Goal: Navigation & Orientation: Find specific page/section

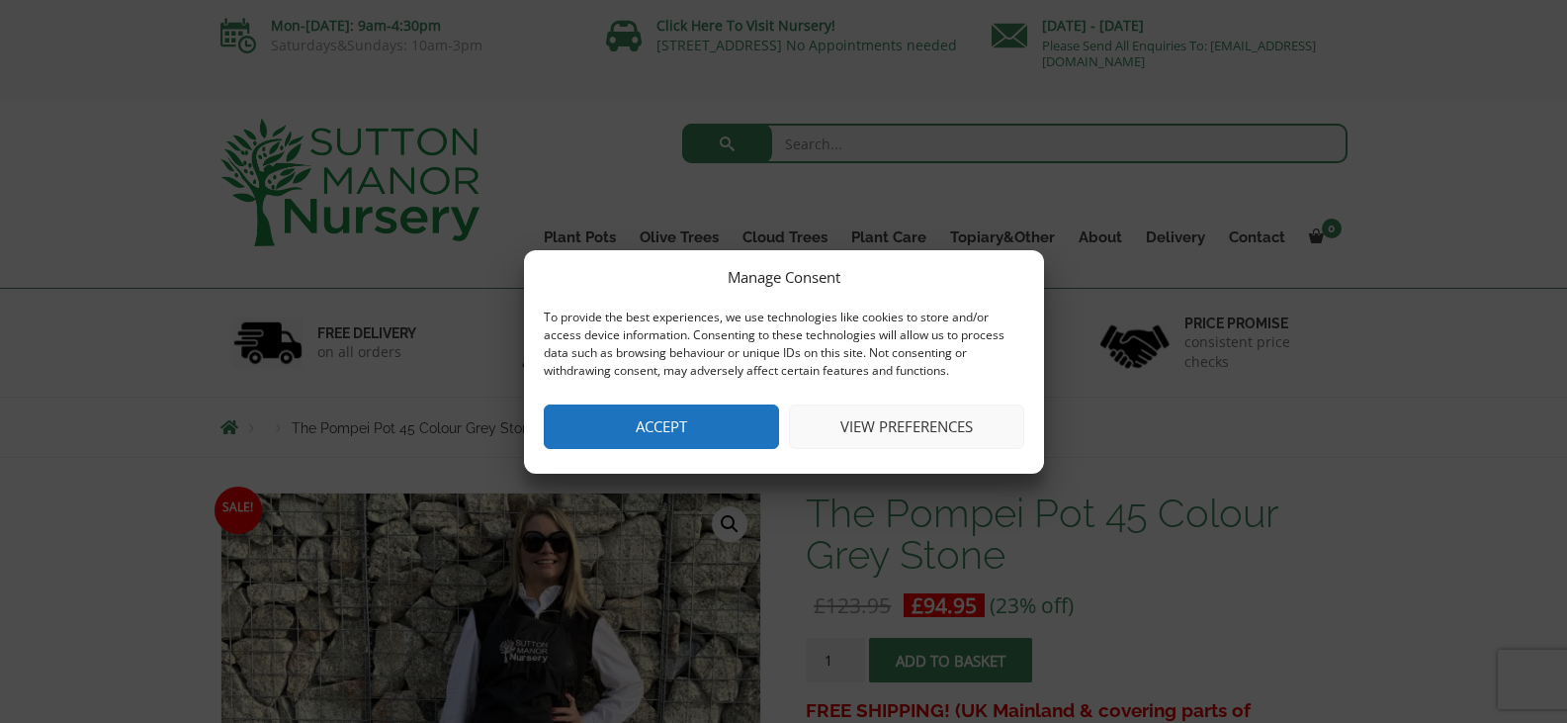
click at [892, 428] on button "View preferences" at bounding box center [906, 426] width 235 height 44
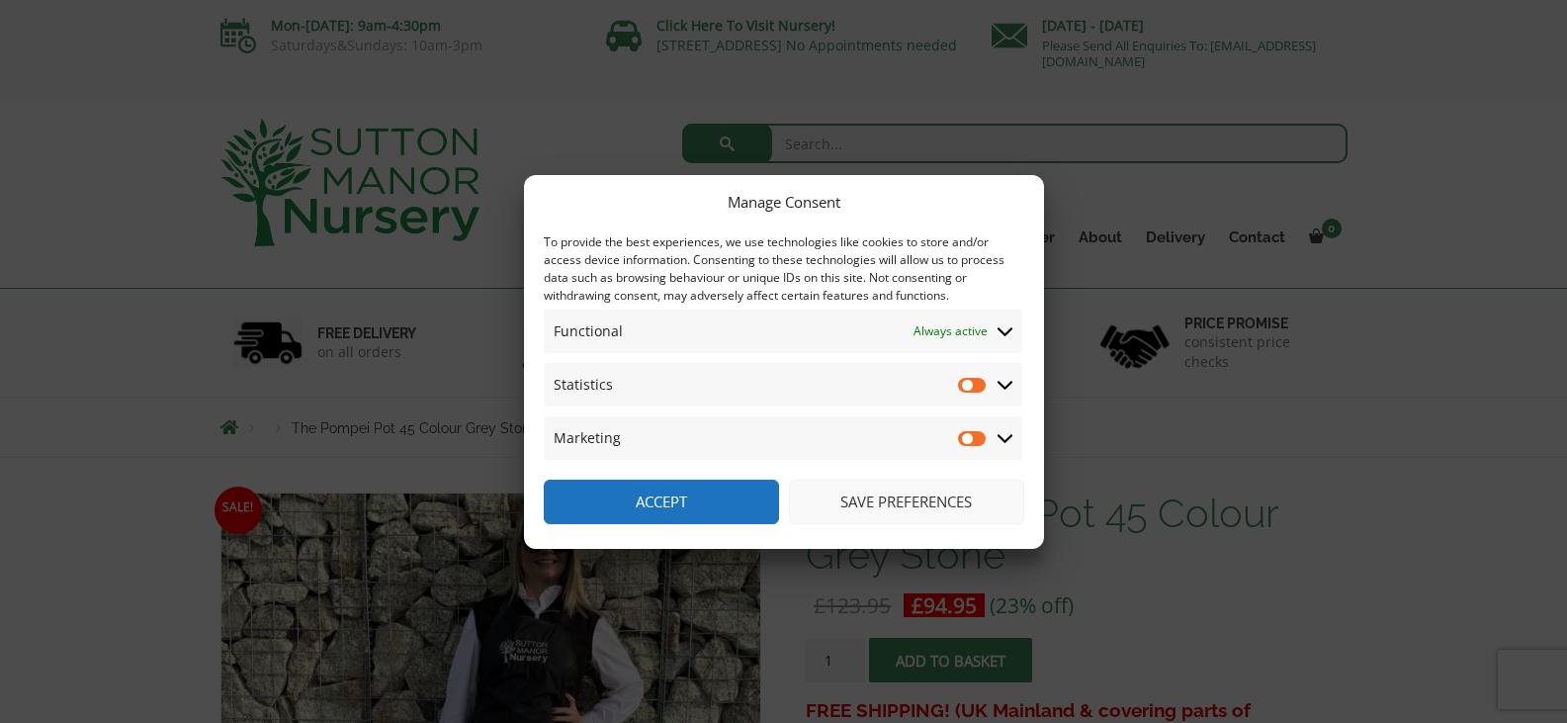
click at [998, 381] on icon at bounding box center [1006, 385] width 16 height 18
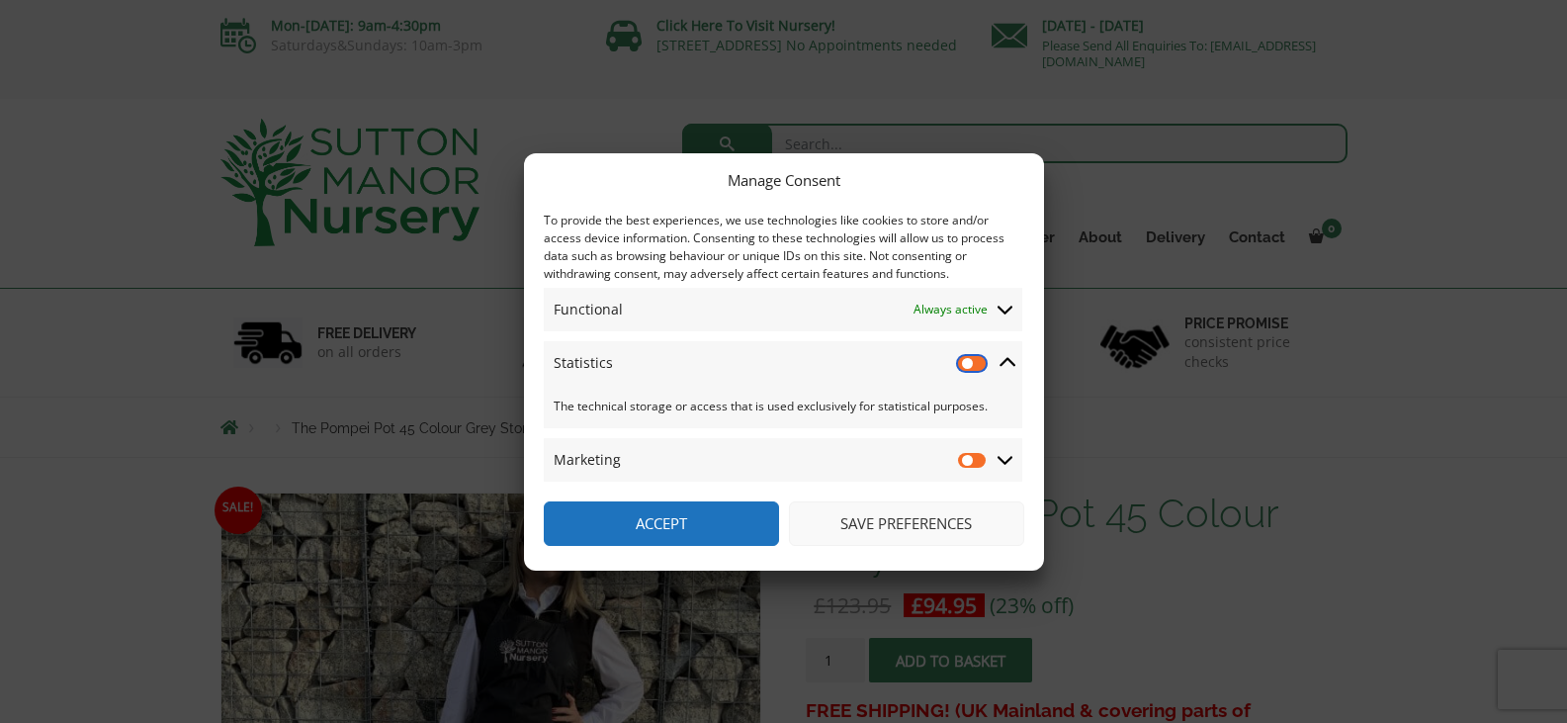
click at [977, 359] on input "Statistics" at bounding box center [973, 363] width 30 height 20
click at [973, 364] on input "Statistics" at bounding box center [973, 363] width 30 height 20
checkbox input "false"
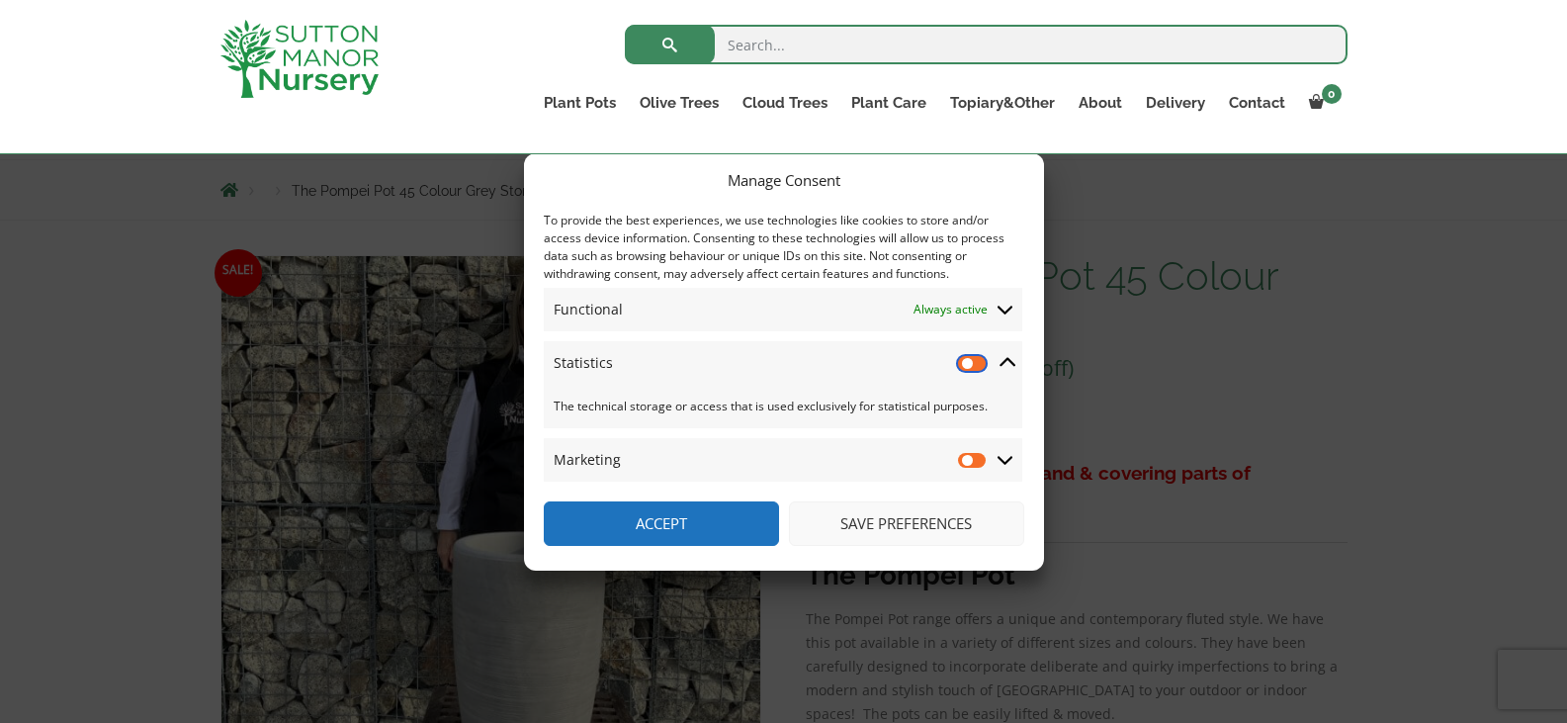
scroll to position [395, 0]
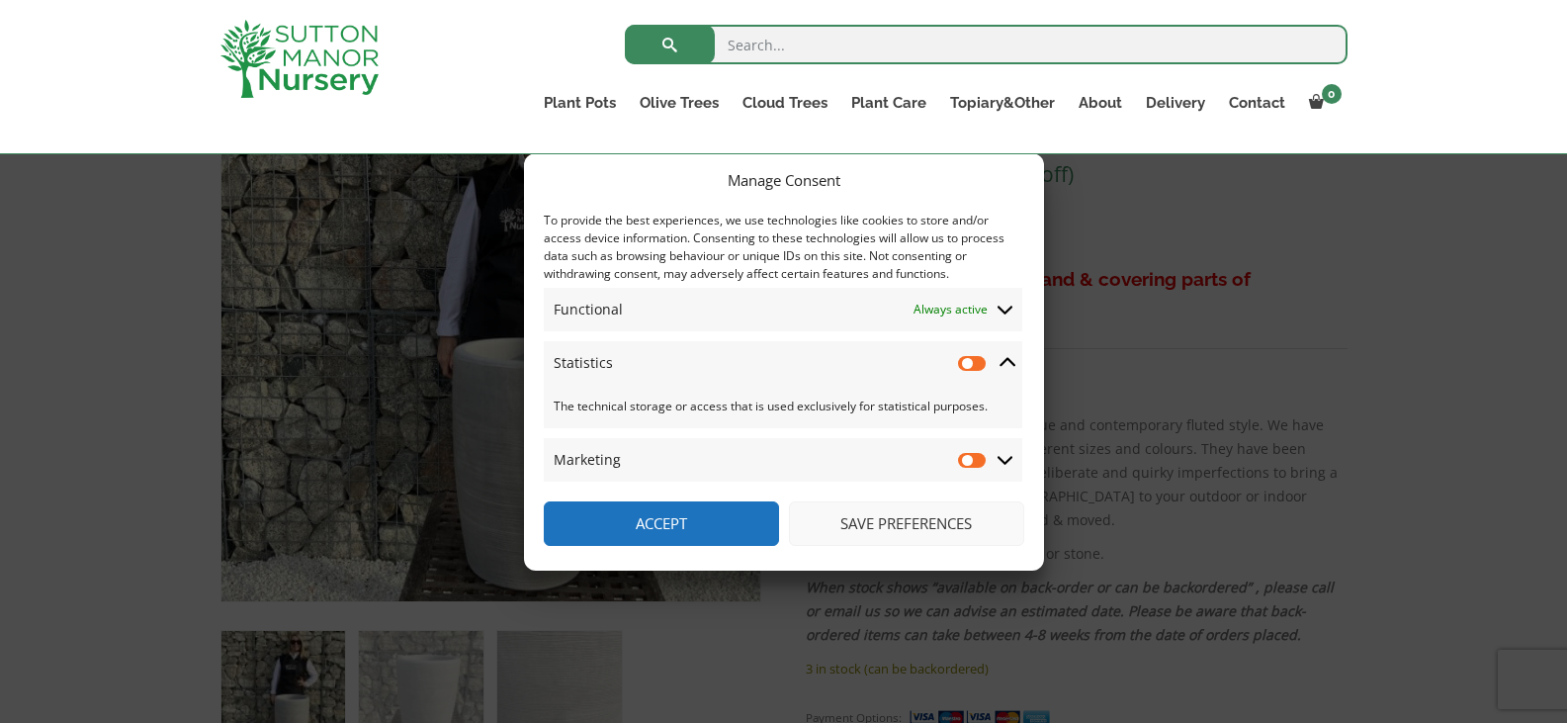
click at [866, 515] on button "Save preferences" at bounding box center [906, 523] width 235 height 44
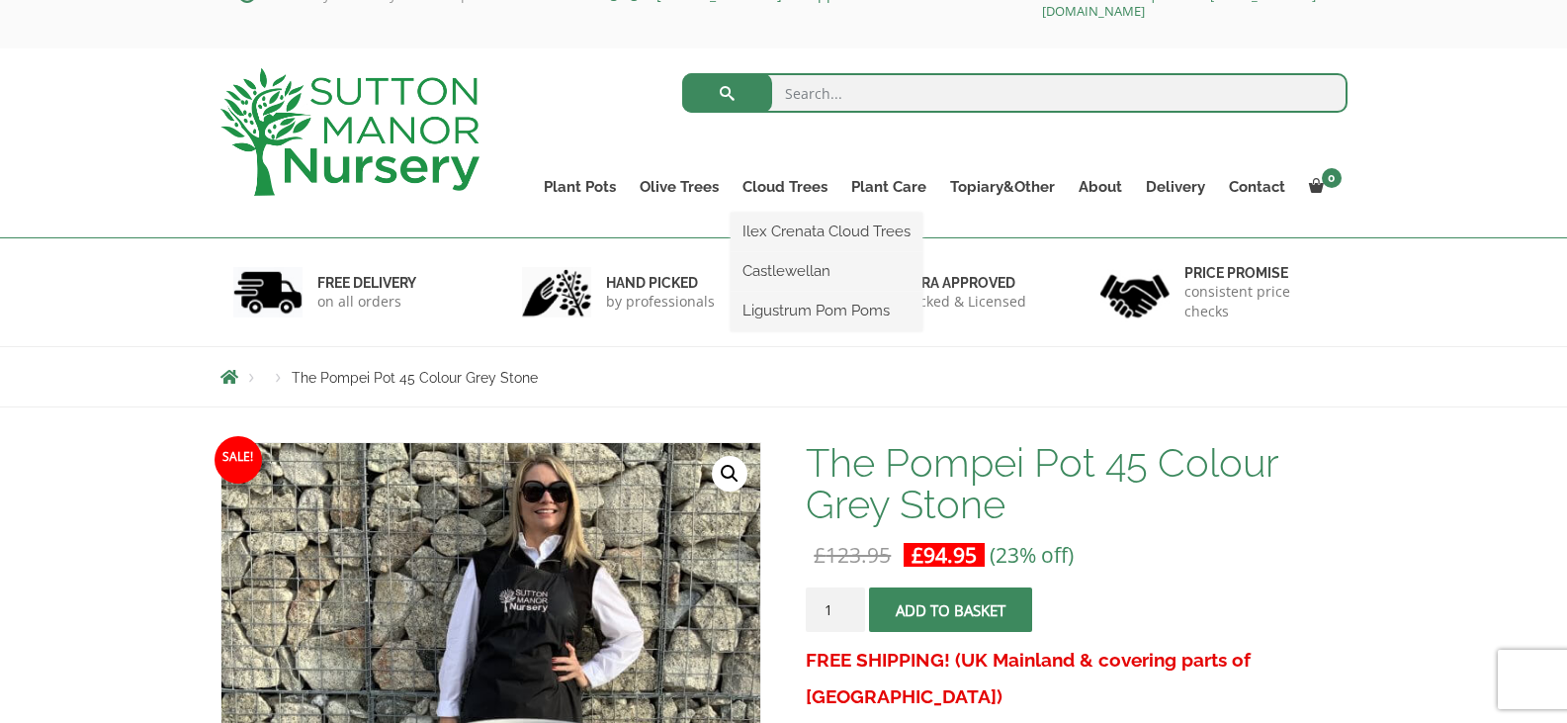
scroll to position [0, 0]
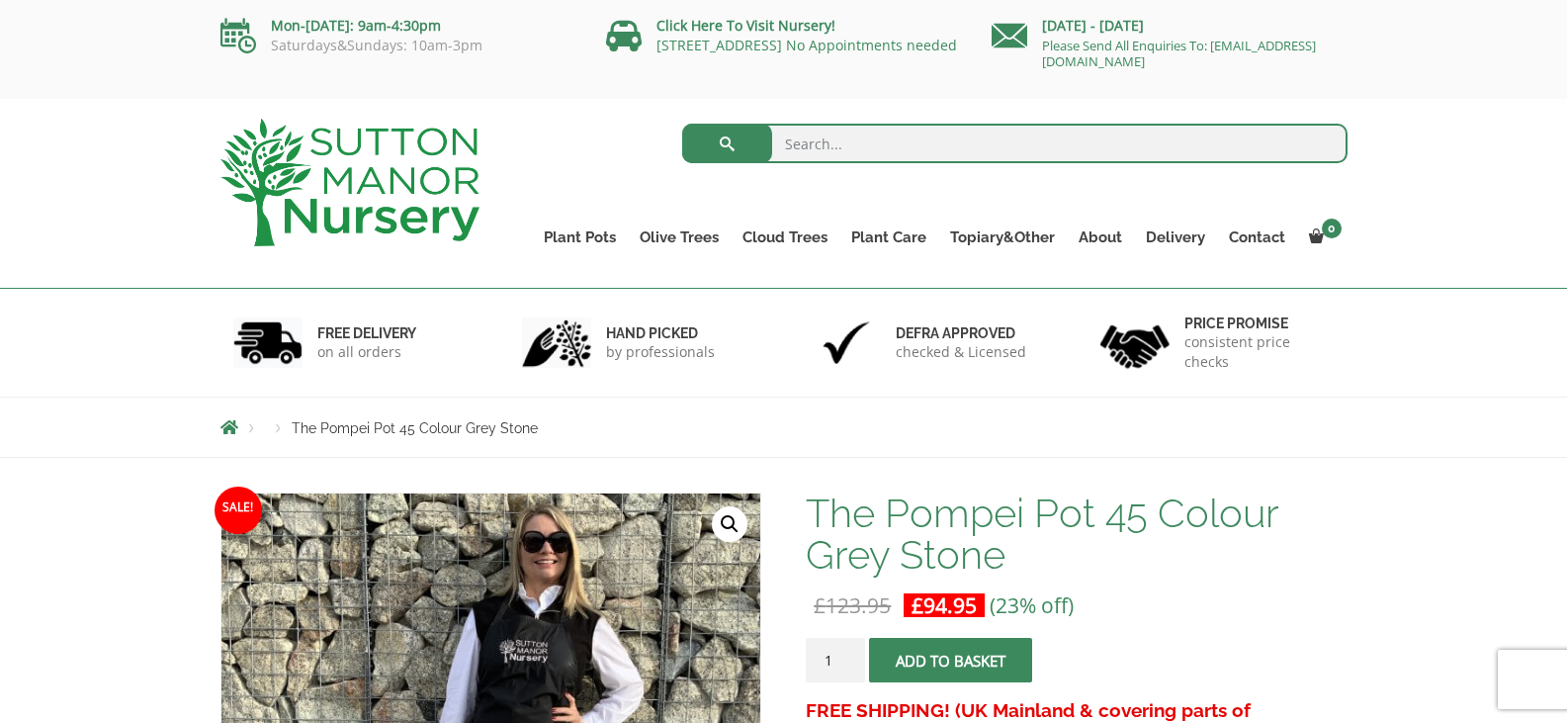
click at [277, 430] on li "Products" at bounding box center [278, 429] width 27 height 12
click at [247, 430] on li "Breadcrumbs" at bounding box center [242, 427] width 44 height 16
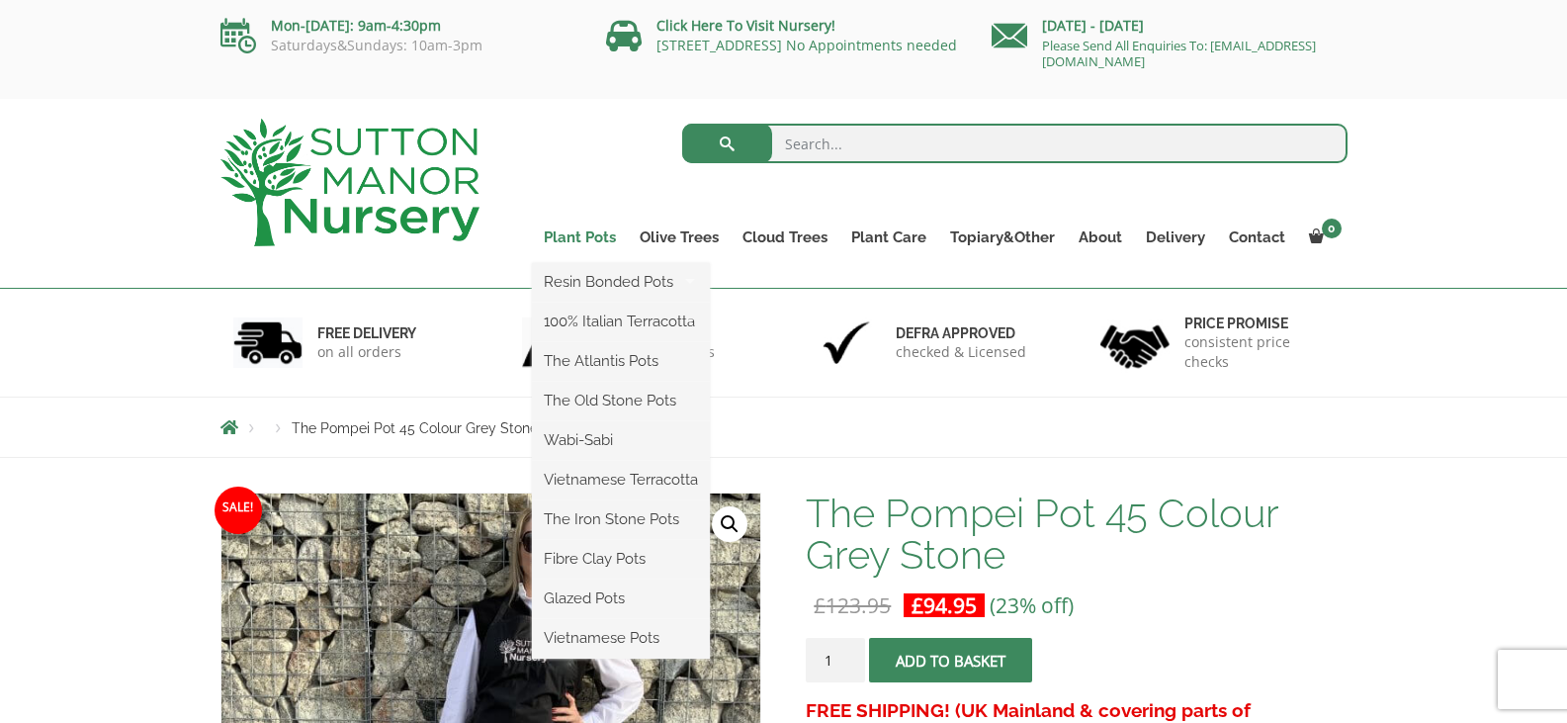
click at [578, 228] on link "Plant Pots" at bounding box center [580, 237] width 96 height 28
click at [576, 263] on ul "Resin Bonded Pots The Amalfi Pots The Milan Pots The Capri Pots The Brunello Po…" at bounding box center [621, 460] width 178 height 395
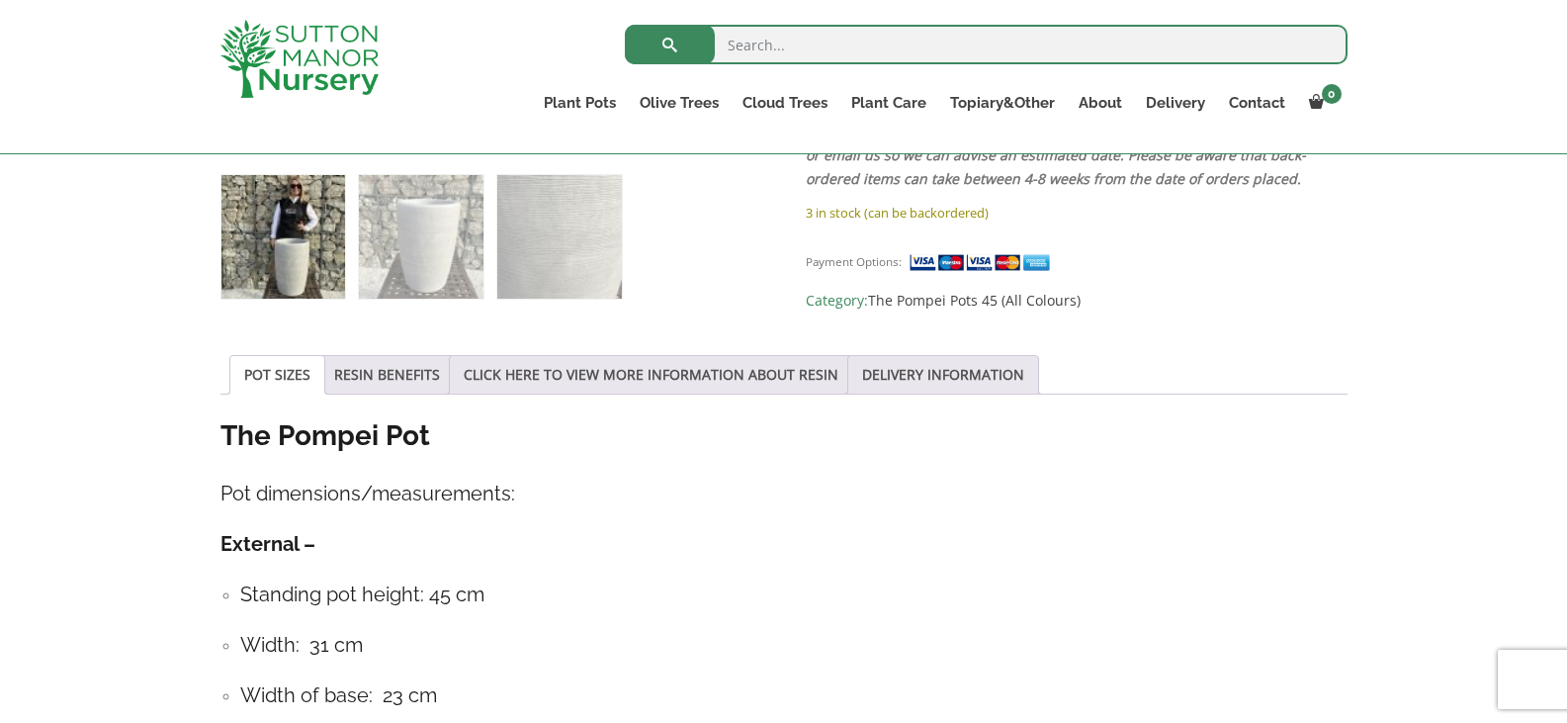
scroll to position [10, 0]
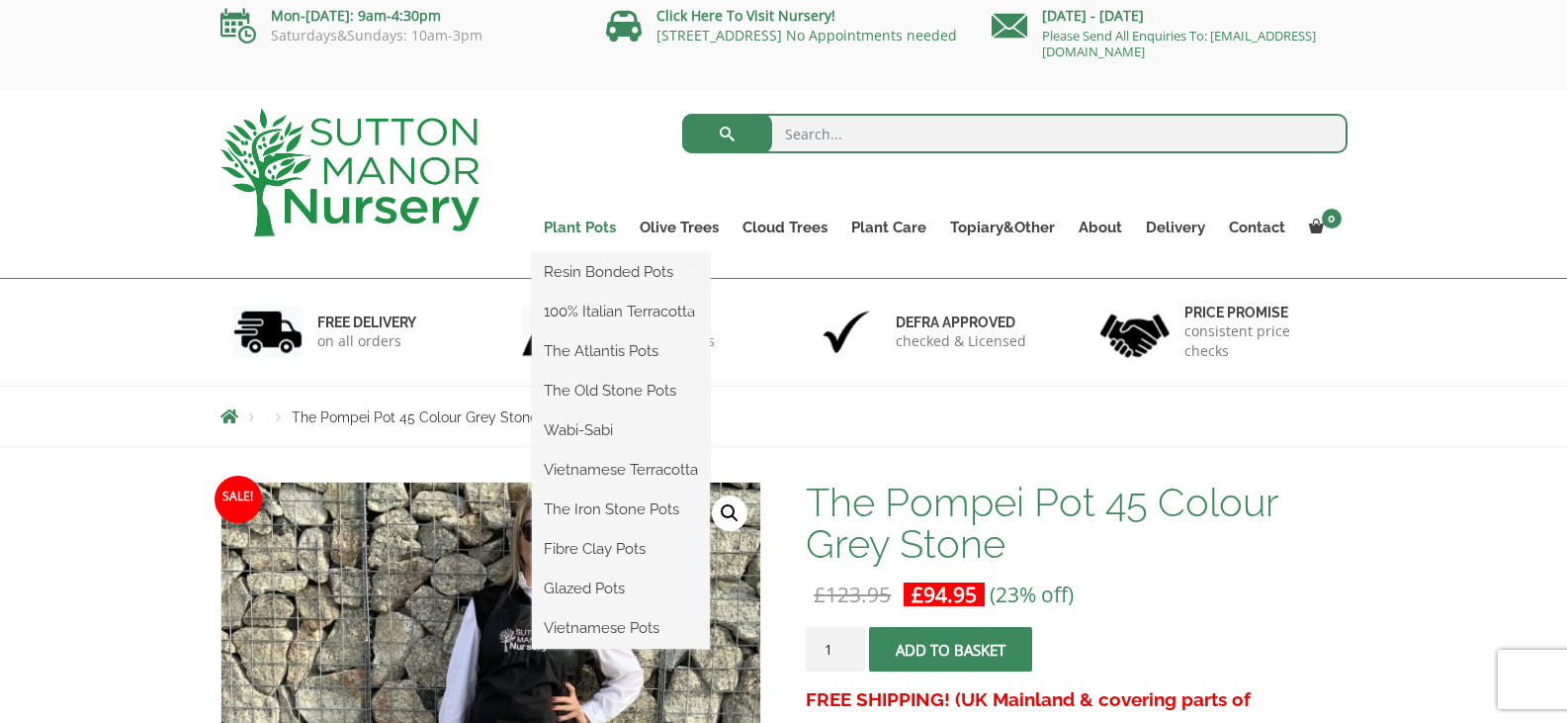
click at [582, 221] on link "Plant Pots" at bounding box center [580, 228] width 96 height 28
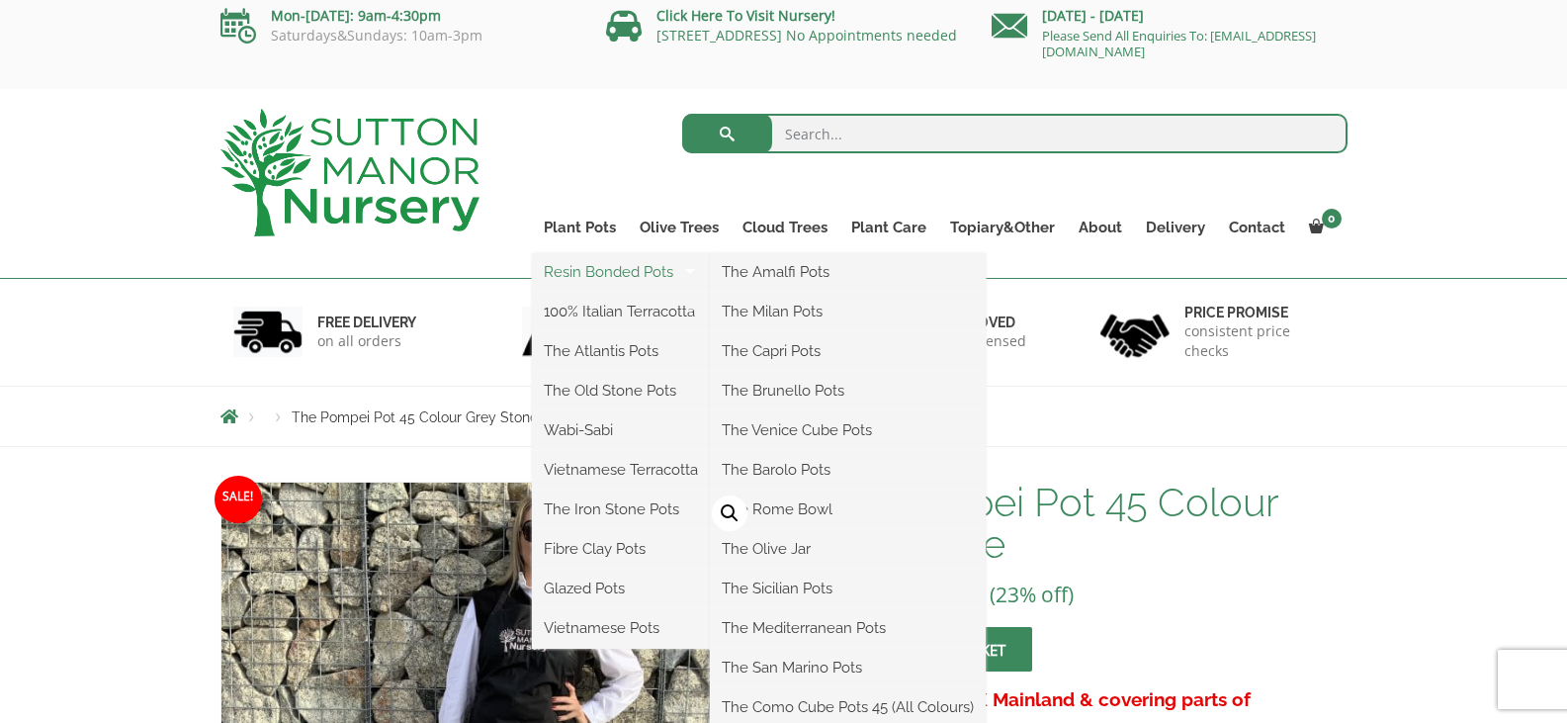
click at [583, 268] on link "Resin Bonded Pots" at bounding box center [621, 272] width 178 height 30
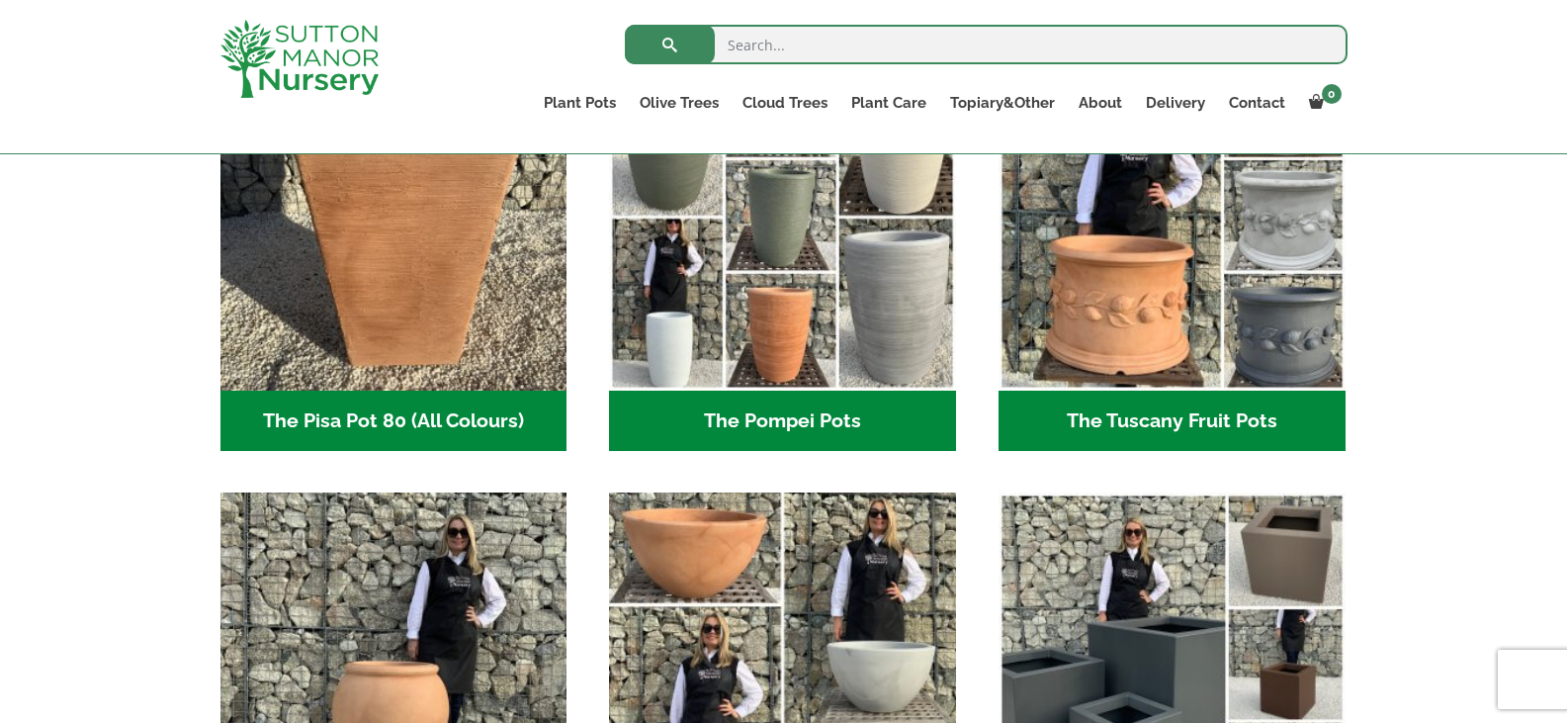
scroll to position [1681, 0]
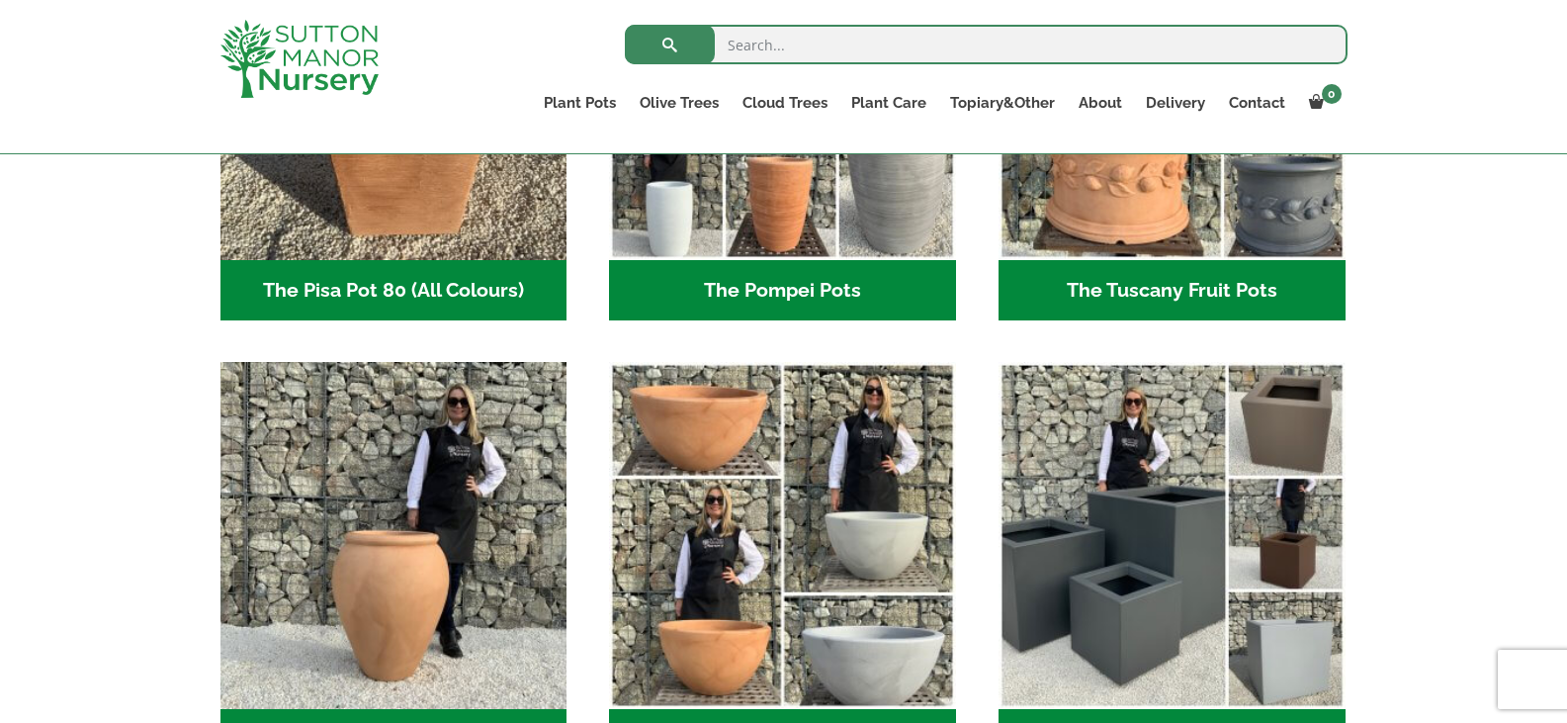
click at [785, 277] on h2 "The Pompei Pots (18)" at bounding box center [782, 290] width 347 height 61
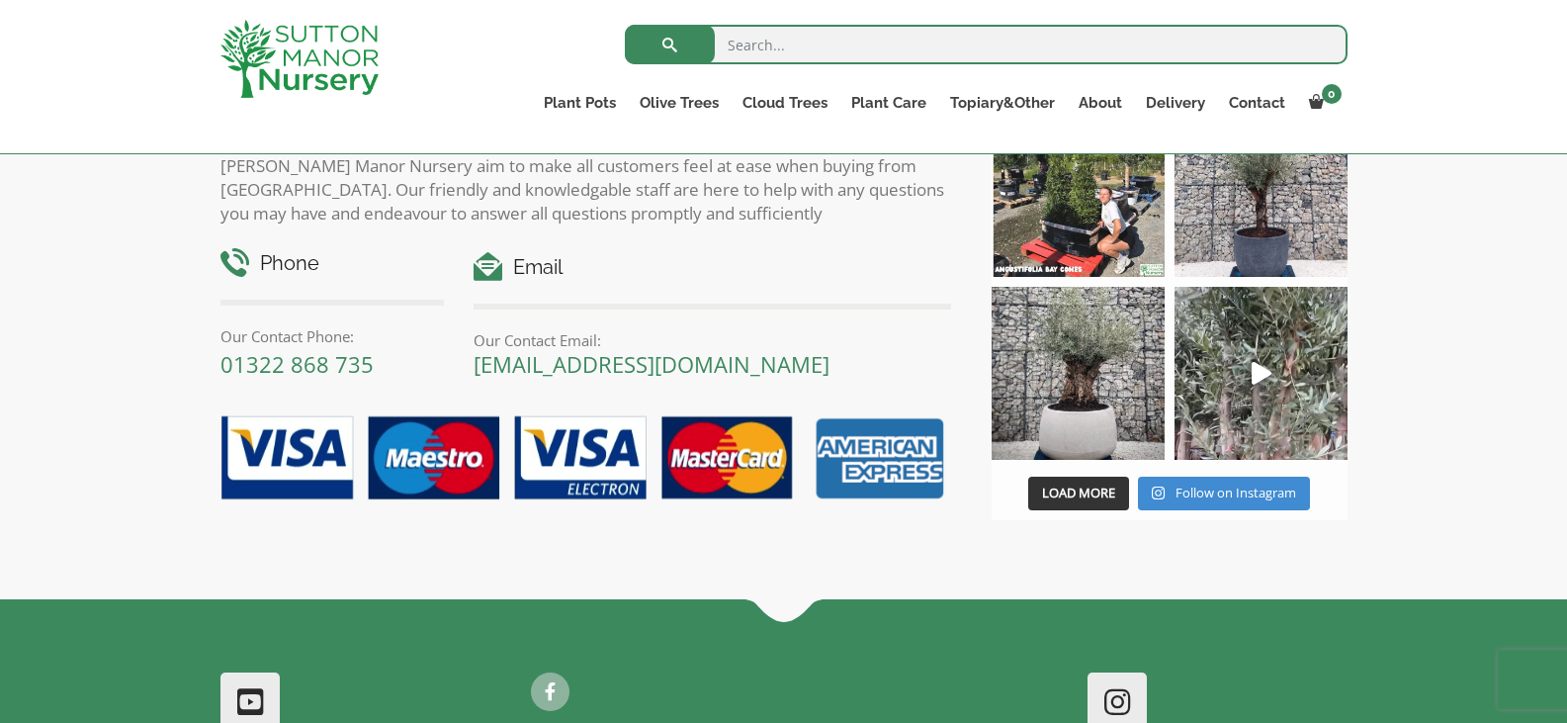
scroll to position [1186, 0]
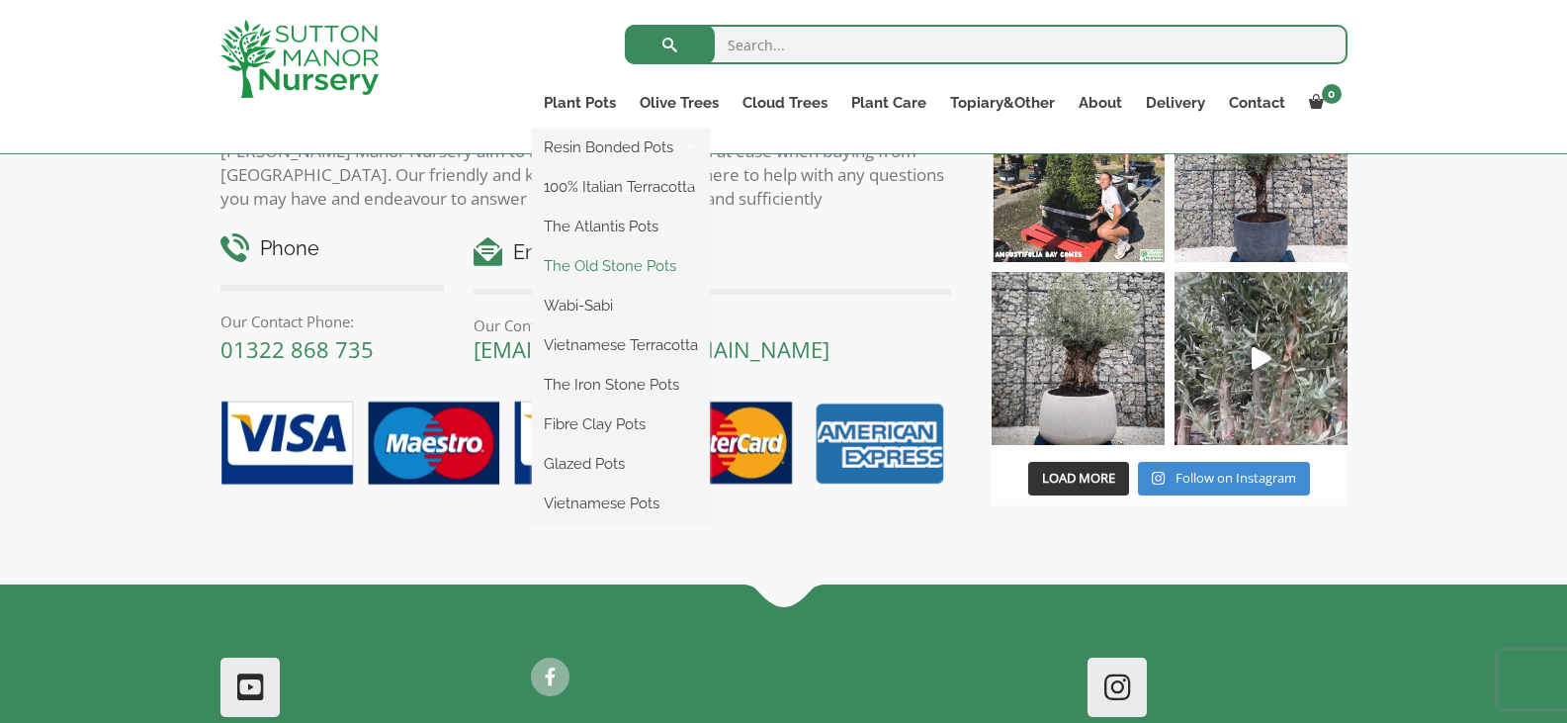
click at [601, 263] on link "The Old Stone Pots" at bounding box center [621, 266] width 178 height 30
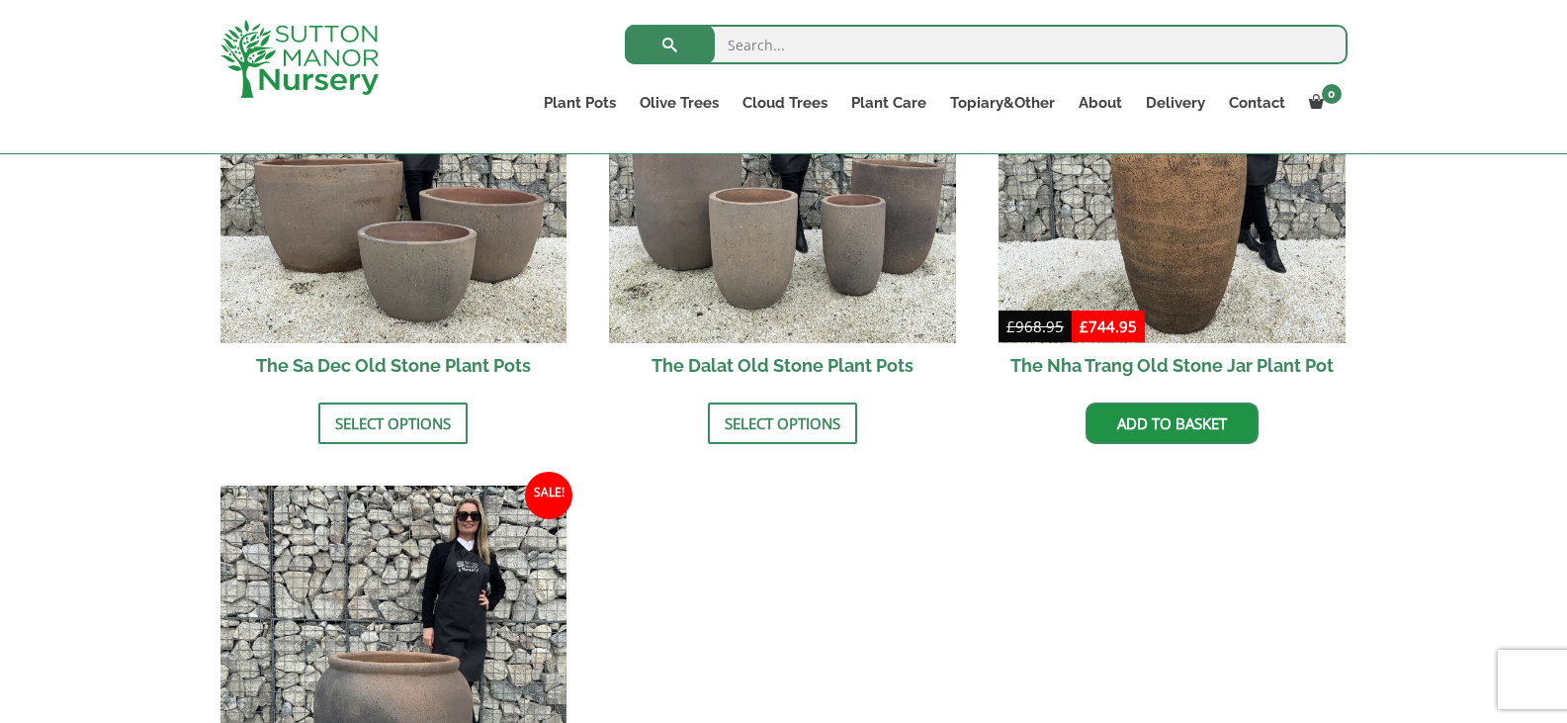
scroll to position [1582, 0]
